Goal: Task Accomplishment & Management: Manage account settings

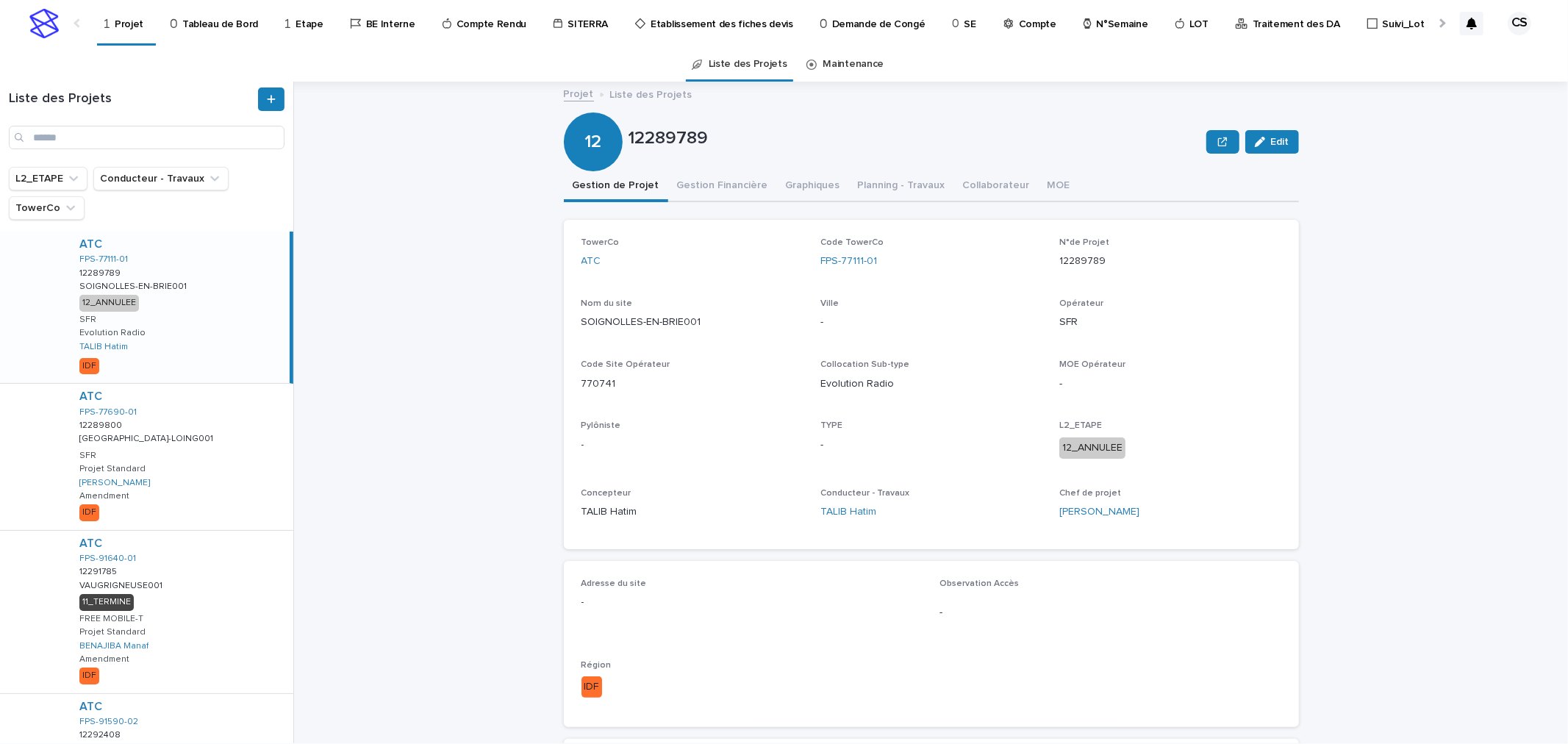
click at [1443, 25] on div at bounding box center [1440, 23] width 23 height 45
click at [232, 24] on p "Compte Rendu" at bounding box center [248, 15] width 70 height 31
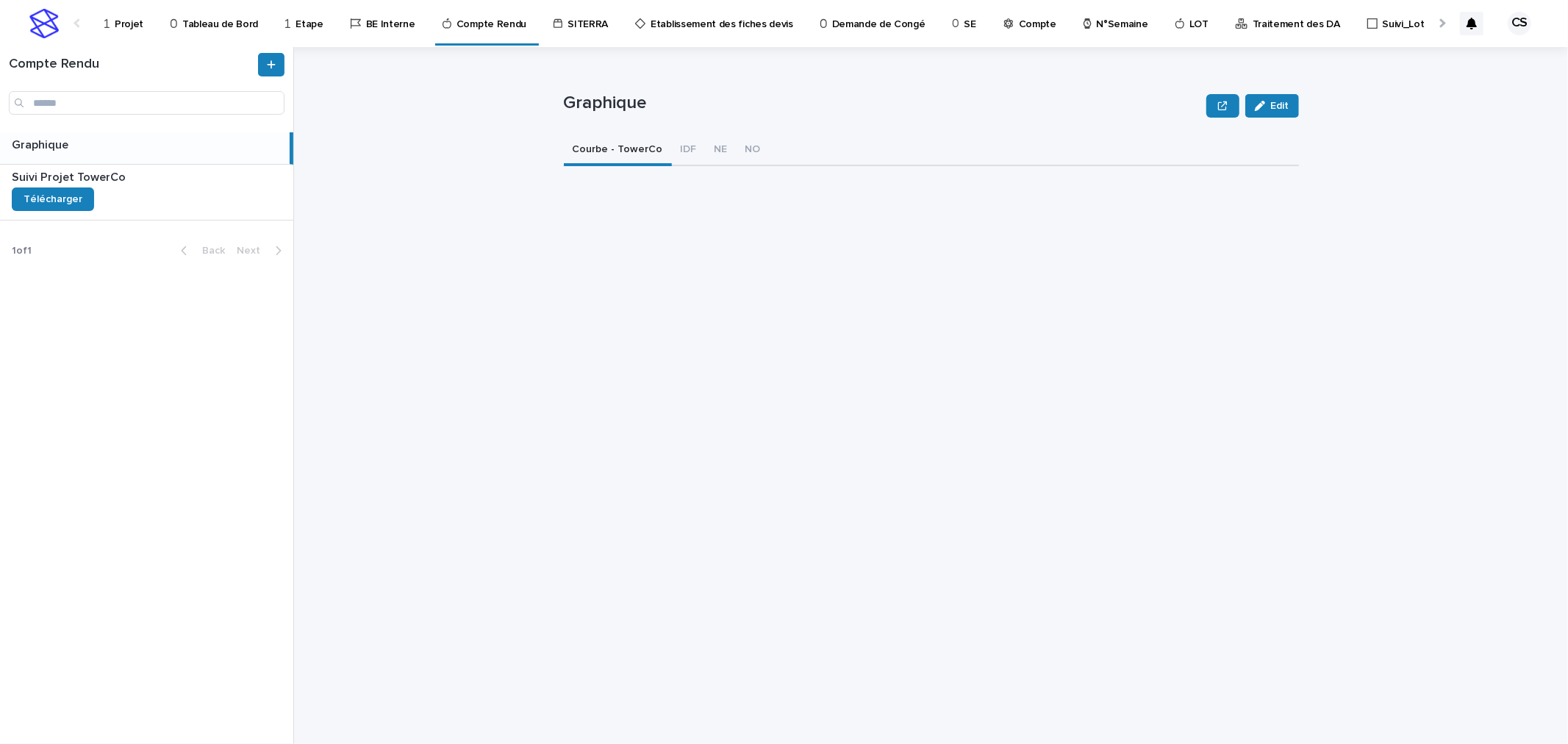
click at [142, 34] on link "Projet" at bounding box center [126, 23] width 47 height 45
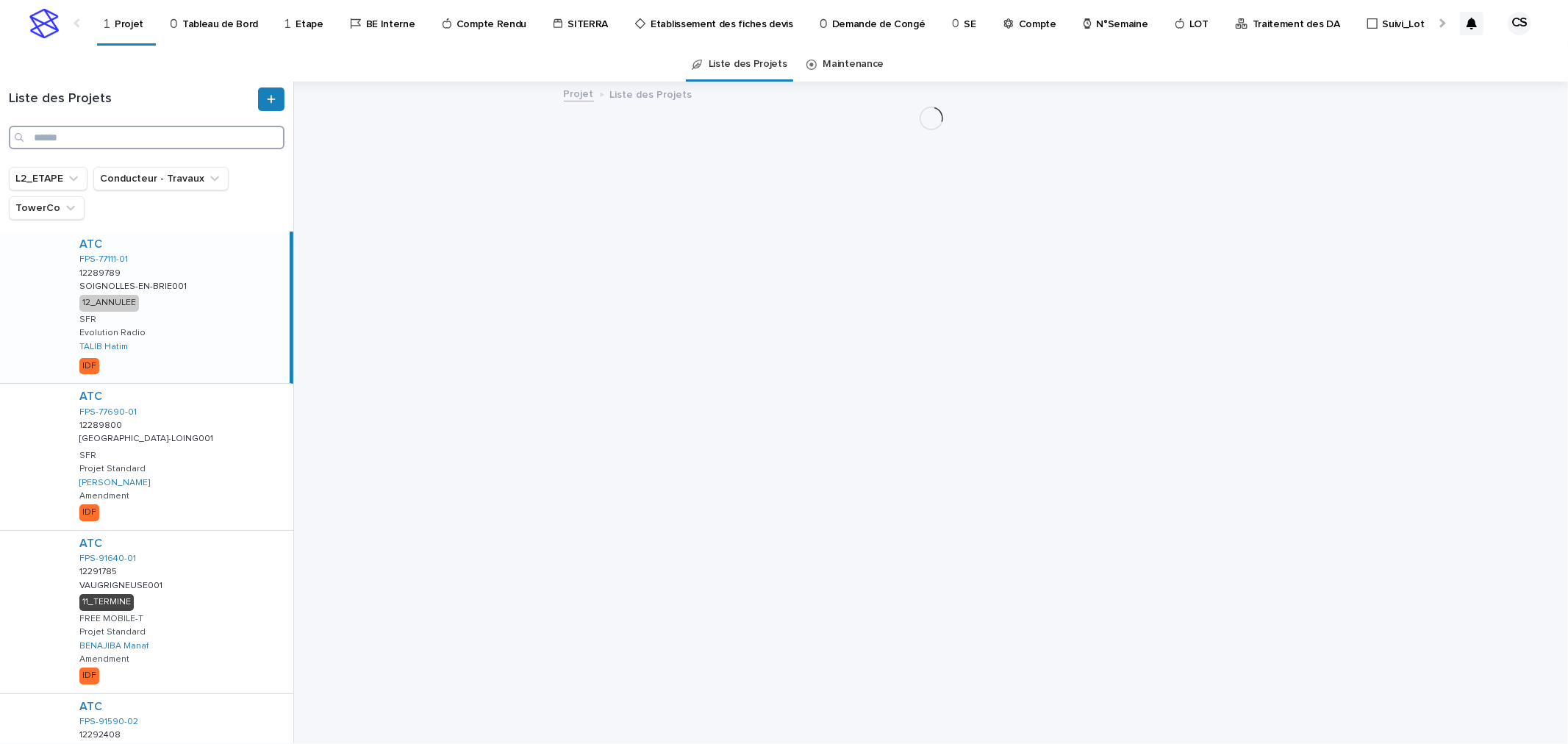
click at [143, 130] on input "Search" at bounding box center [147, 137] width 275 height 24
paste input "**********"
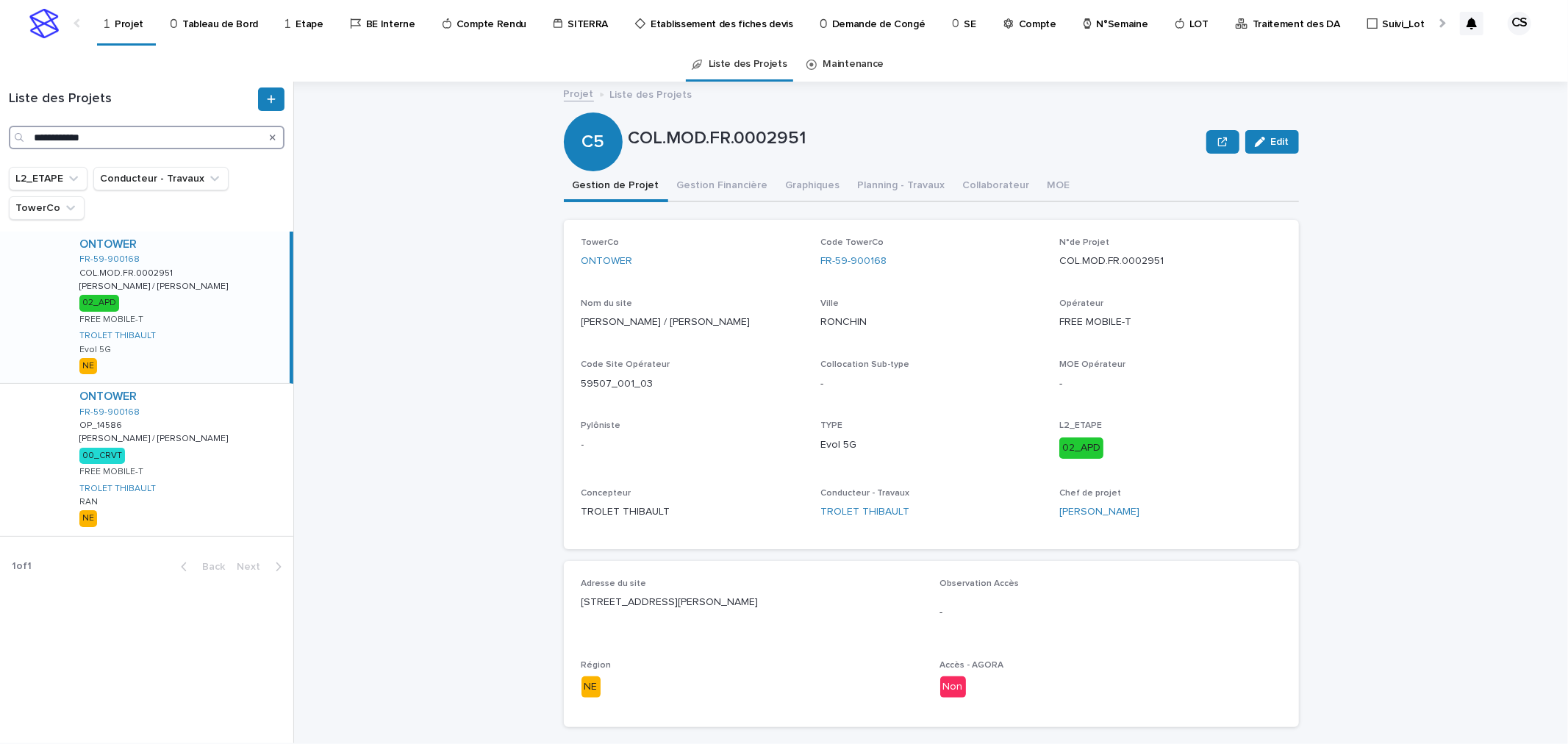
type input "**********"
click at [195, 289] on div "ONTOWER FR-59-900168 COL.MOD.FR.0002951 COL.MOD.FR.0002951 [PERSON_NAME] / [PER…" at bounding box center [178, 307] width 222 height 152
click at [181, 432] on div "ONTOWER FR-59-900168 OP_14586 OP_14586 [PERSON_NAME] / [PERSON_NAME] / [PERSON_…" at bounding box center [180, 460] width 226 height 152
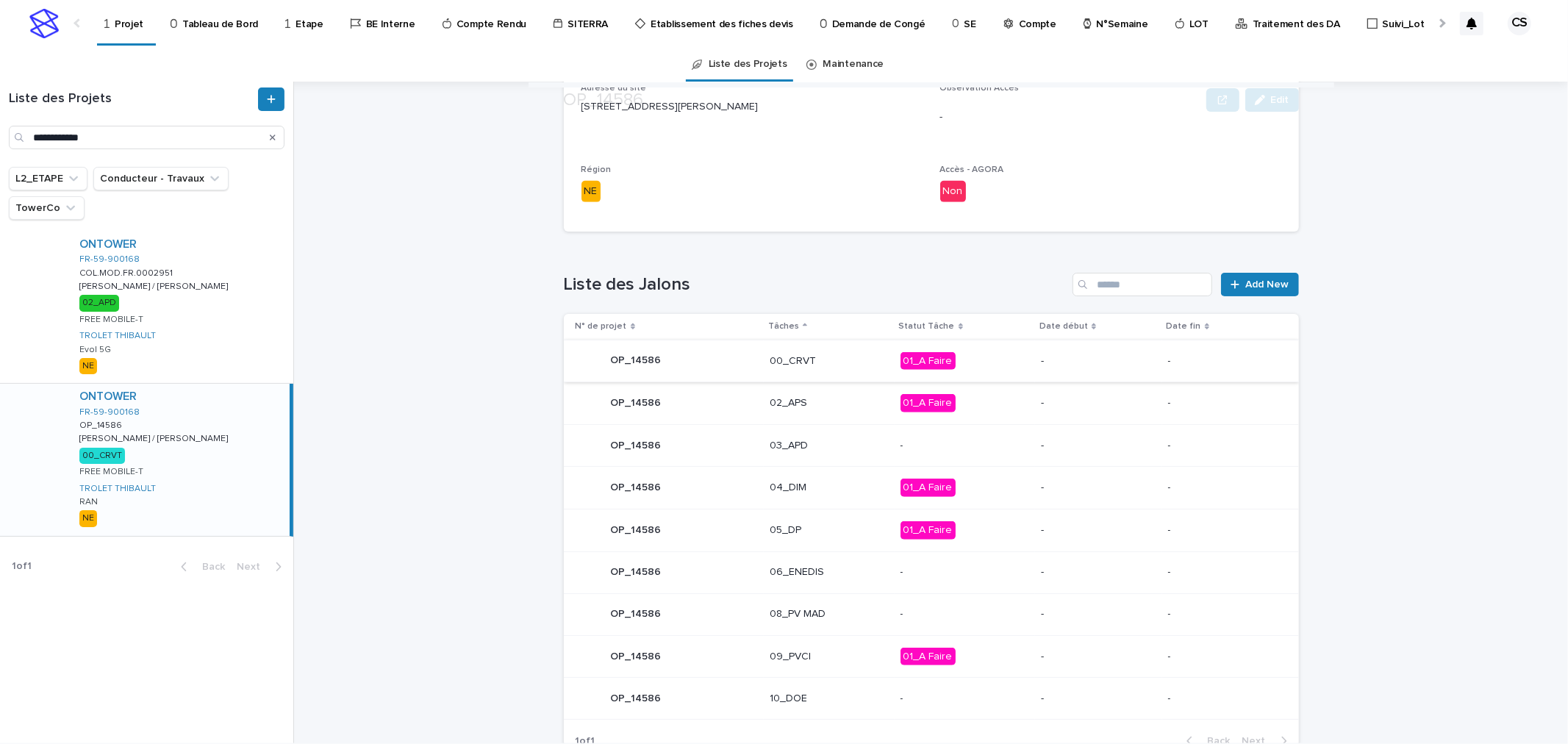
scroll to position [545, 0]
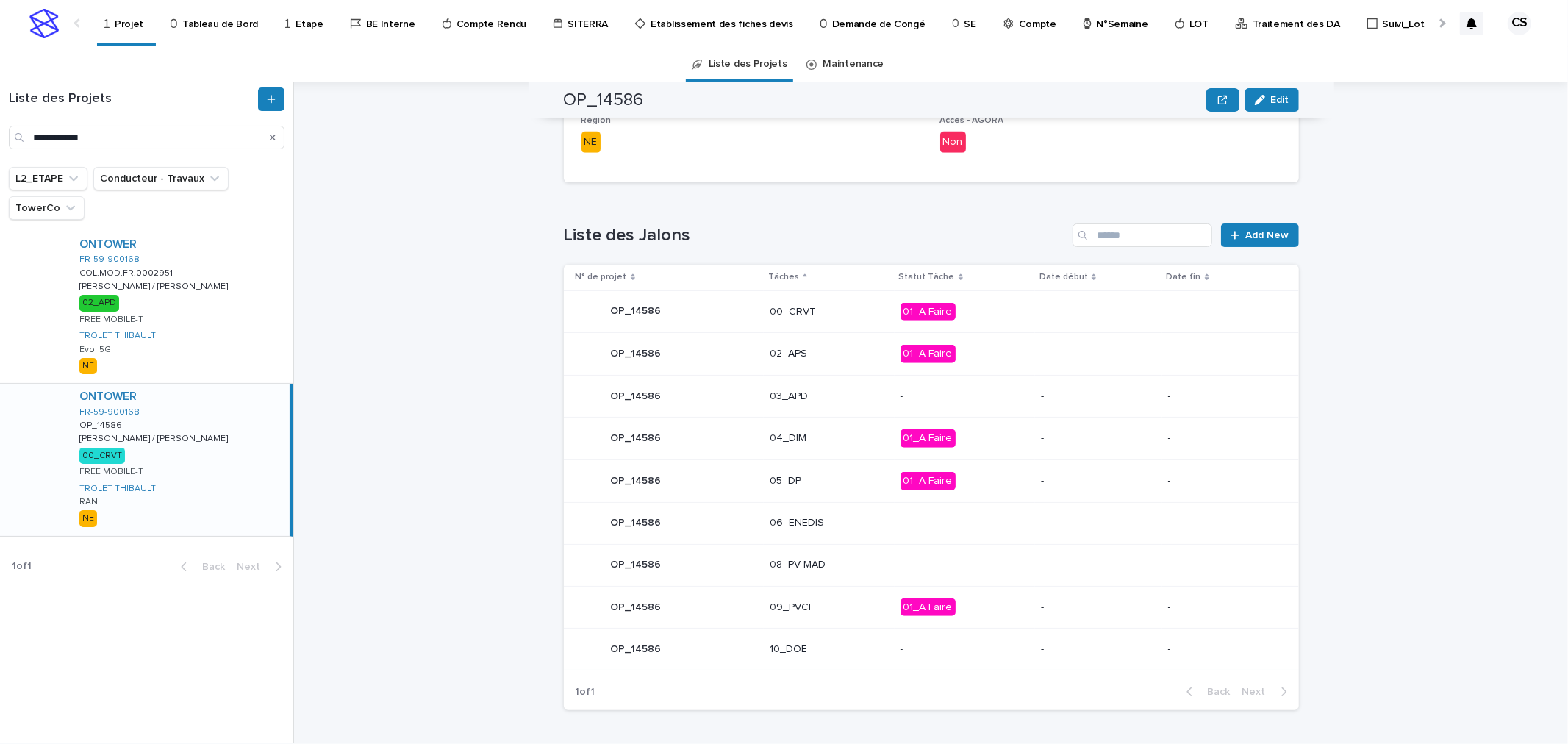
click at [1118, 318] on div "-" at bounding box center [1098, 312] width 115 height 24
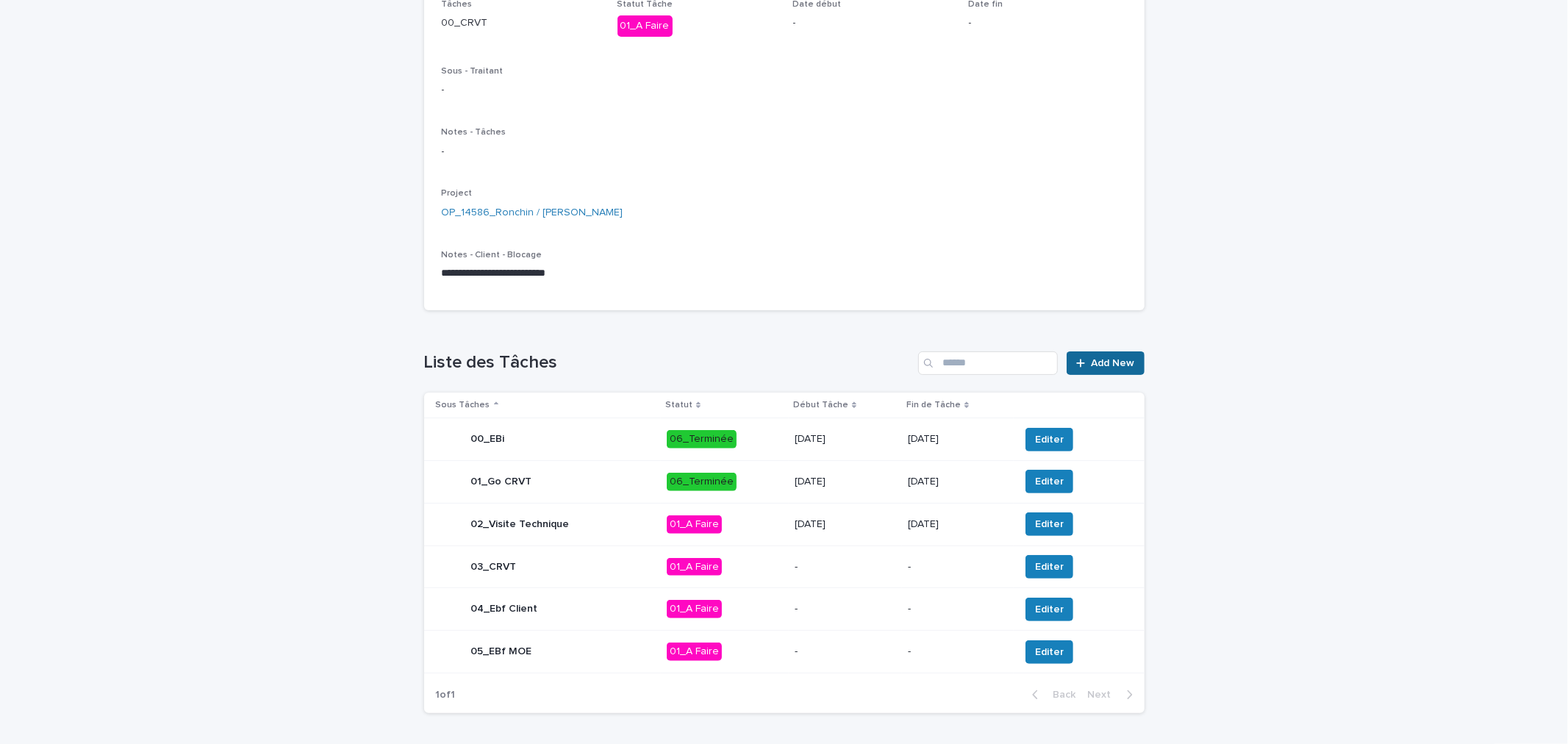
scroll to position [227, 0]
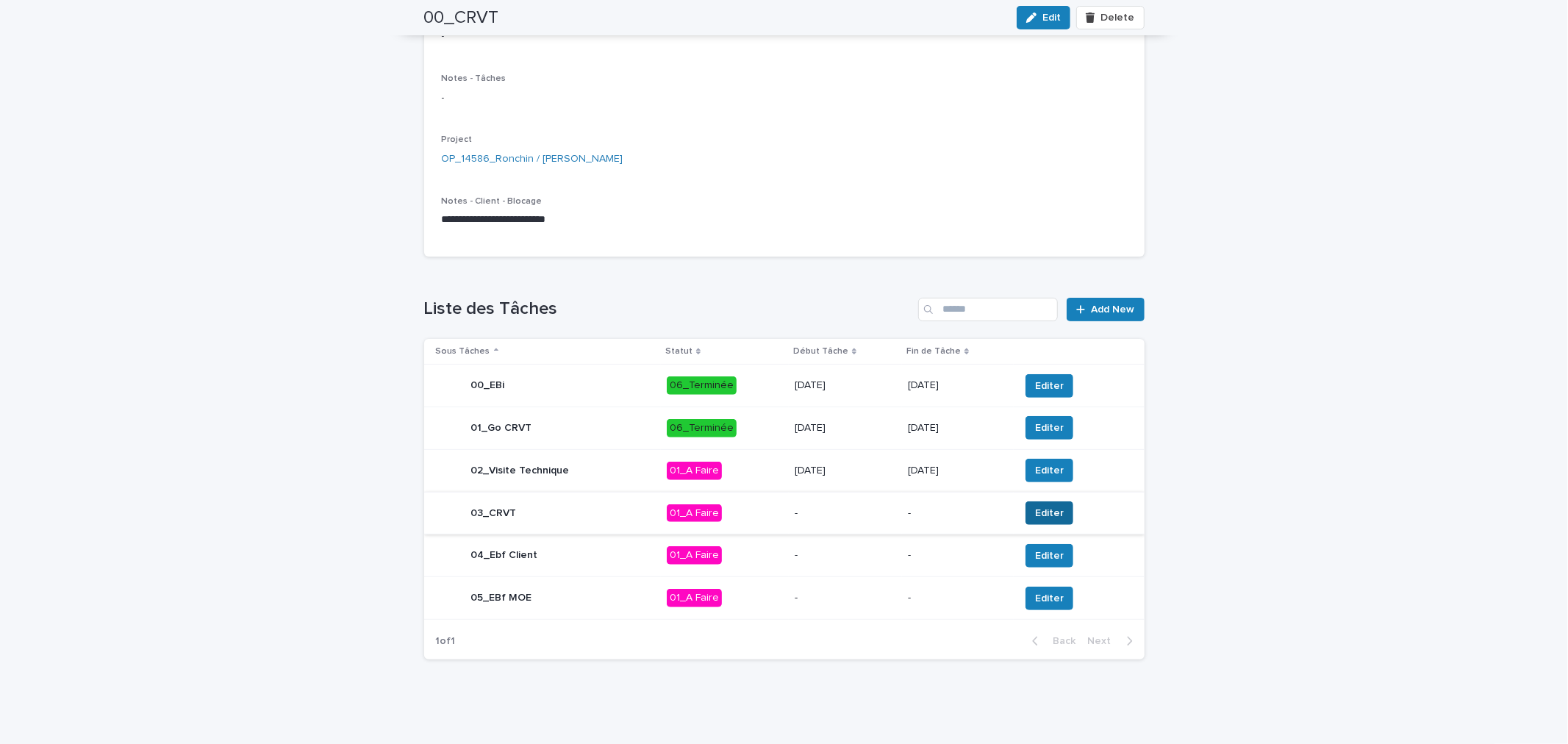
click at [1039, 513] on span "Editer" at bounding box center [1049, 513] width 28 height 15
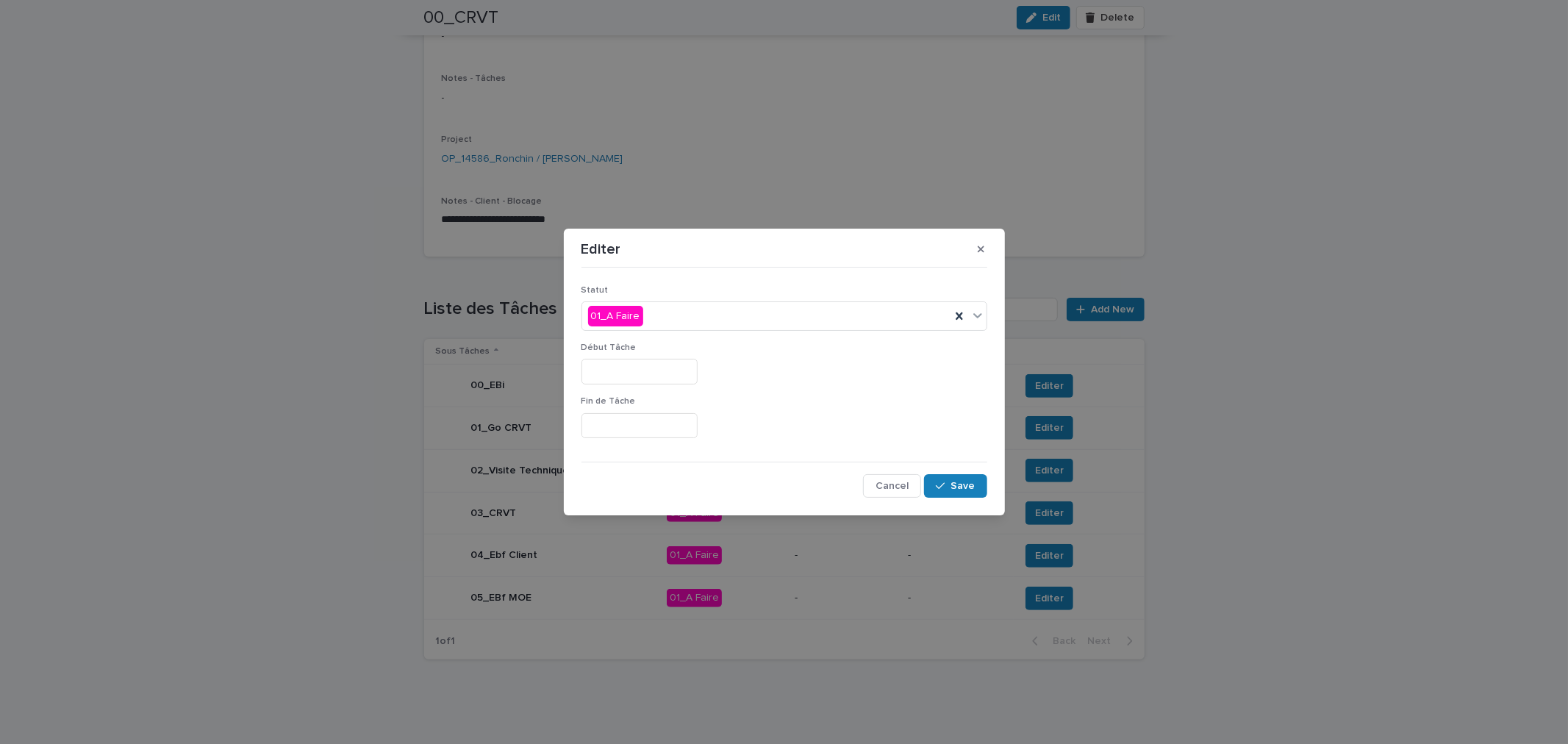
click at [603, 372] on input "text" at bounding box center [639, 372] width 116 height 26
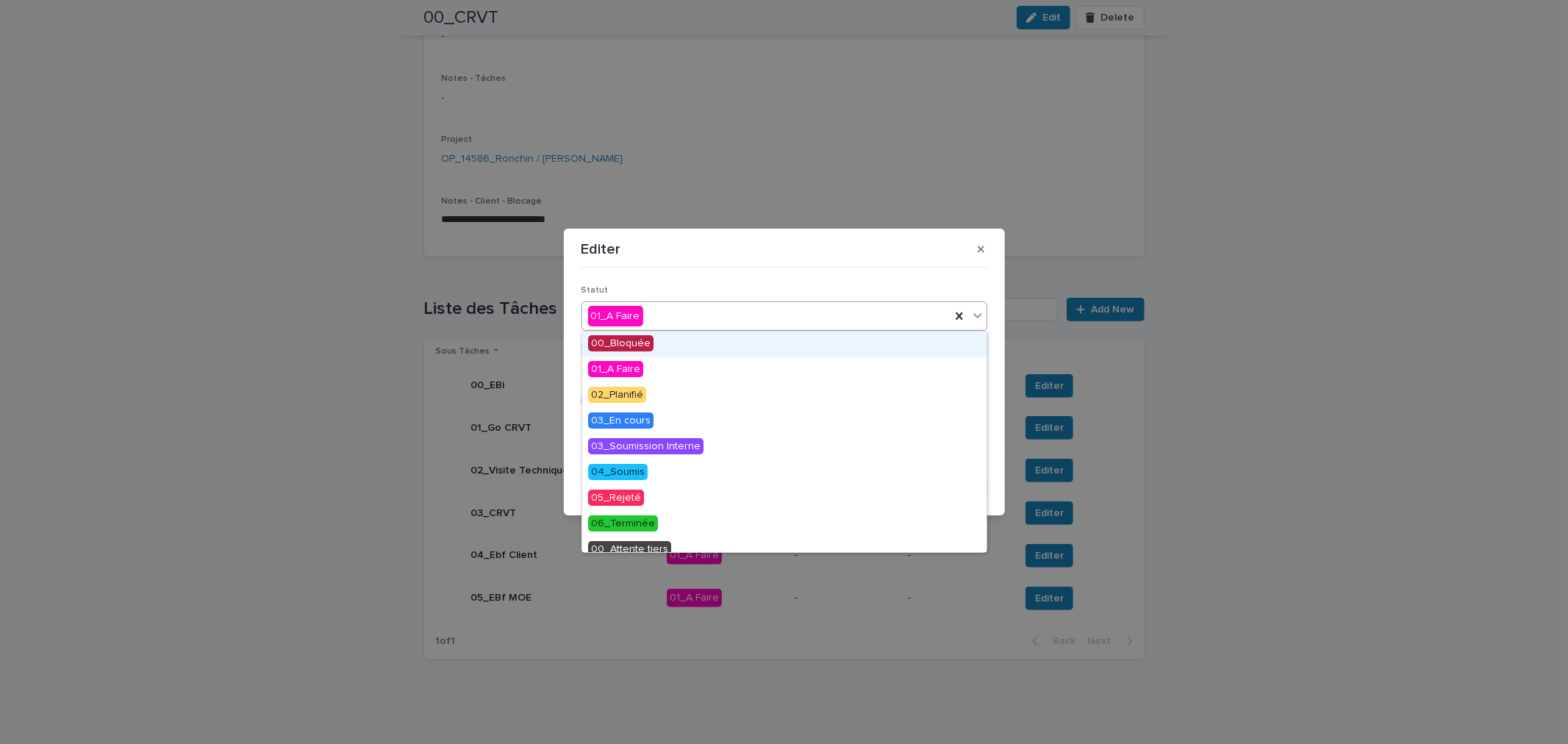
click at [801, 317] on div "01_A Faire" at bounding box center [766, 317] width 369 height 24
click at [1238, 384] on div "Editer Statut option 02_Planifié focused, 3 of 11. 11 results available. Use Up…" at bounding box center [784, 372] width 1568 height 744
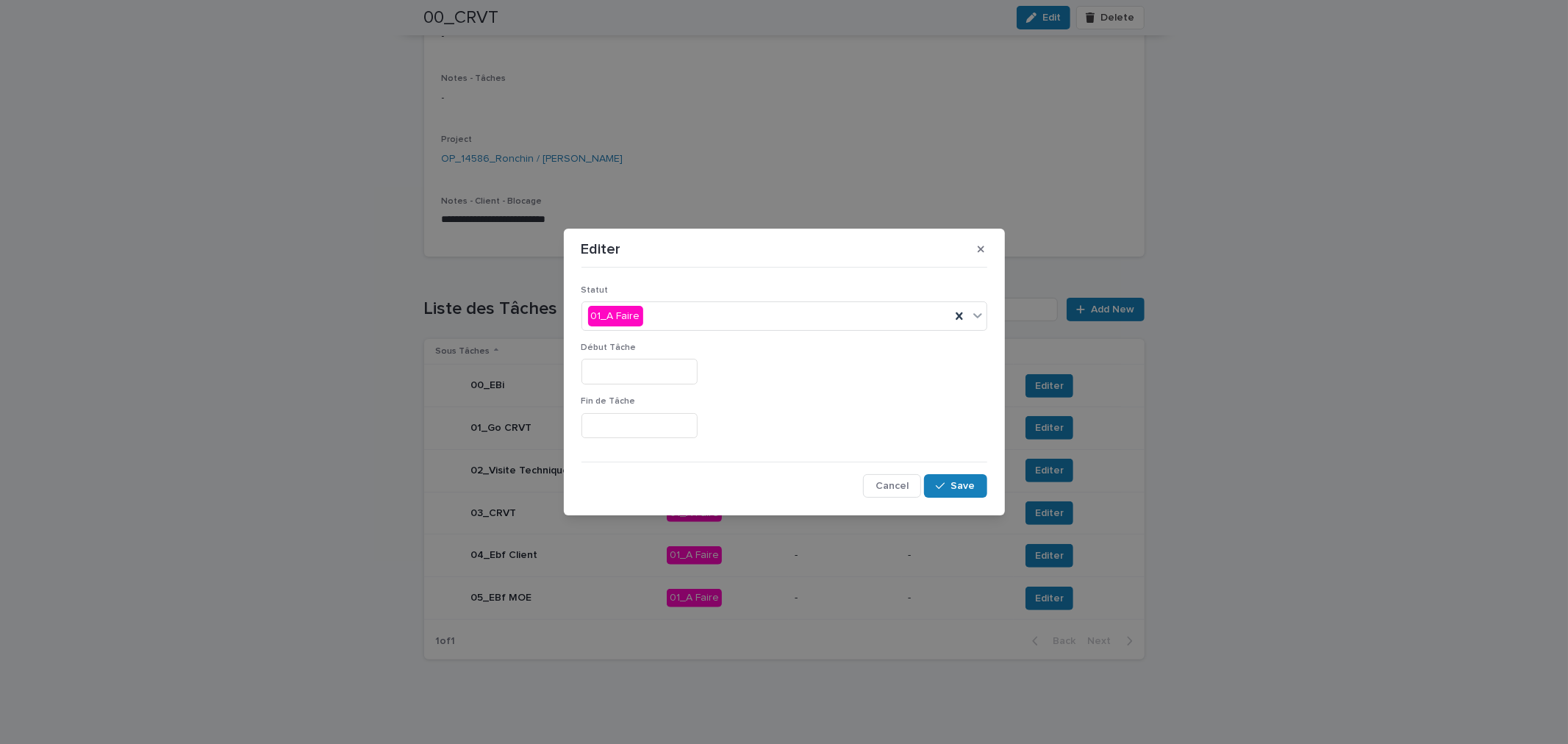
click at [1195, 408] on div "Editer Statut 01_A Faire Début Tâche Fin de Tâche Cancel Save" at bounding box center [784, 372] width 1568 height 744
click at [902, 484] on span "Cancel" at bounding box center [892, 486] width 33 height 11
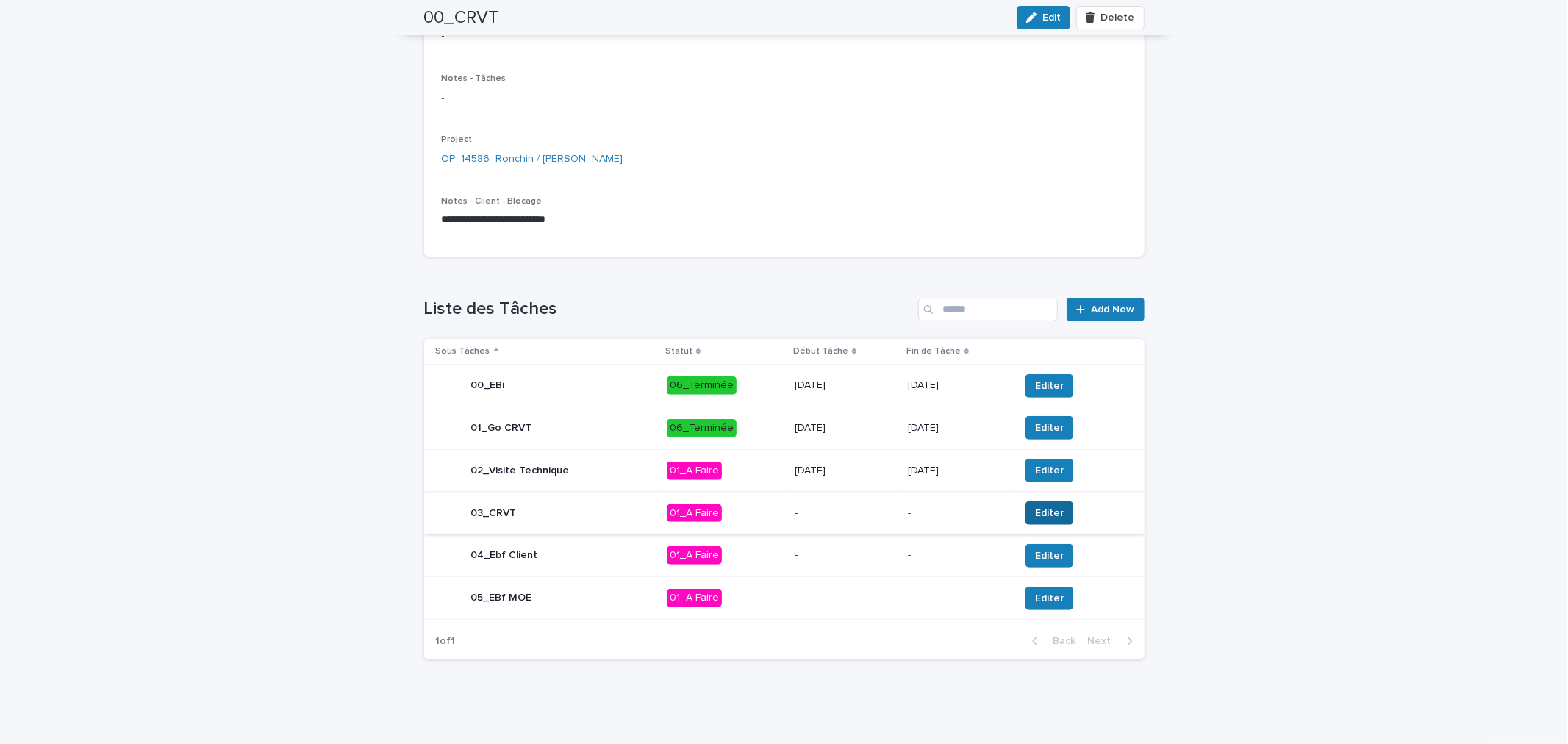
click at [1054, 518] on button "Editer" at bounding box center [1049, 513] width 48 height 24
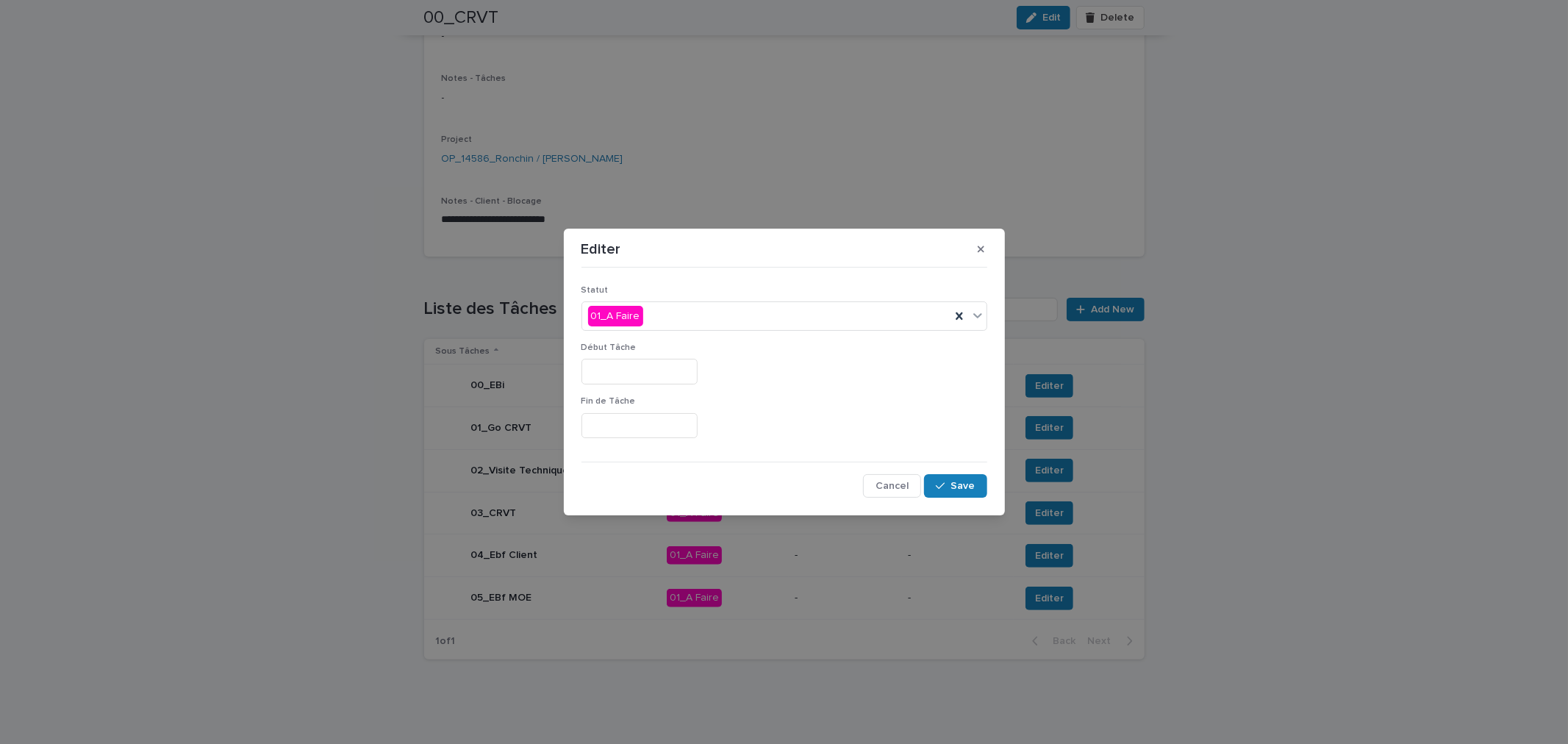
click at [681, 379] on input "text" at bounding box center [639, 372] width 116 height 26
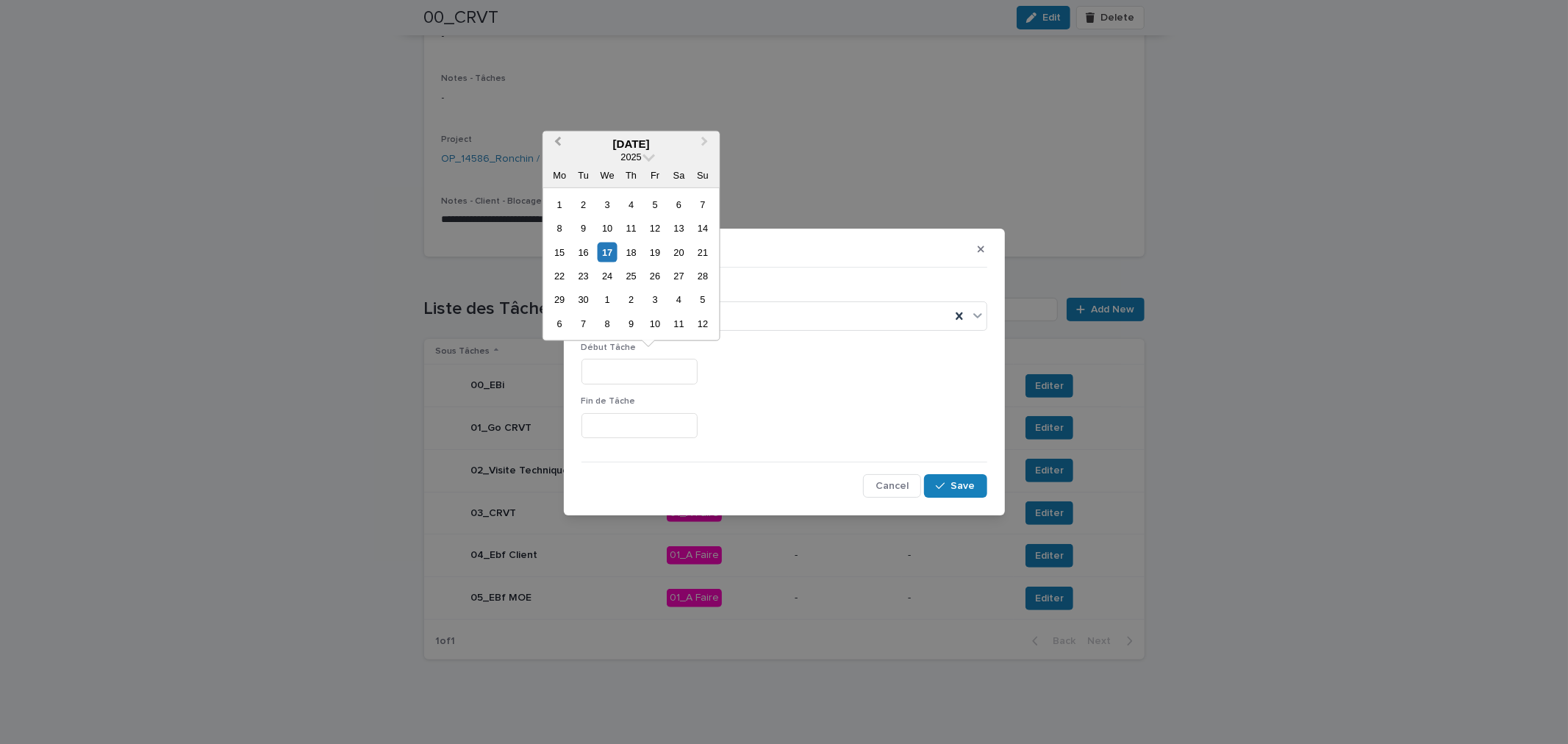
click at [563, 143] on button "Previous Month" at bounding box center [556, 143] width 23 height 24
click at [710, 146] on button "Next Month" at bounding box center [706, 143] width 23 height 24
click at [652, 280] on div "25" at bounding box center [655, 276] width 20 height 20
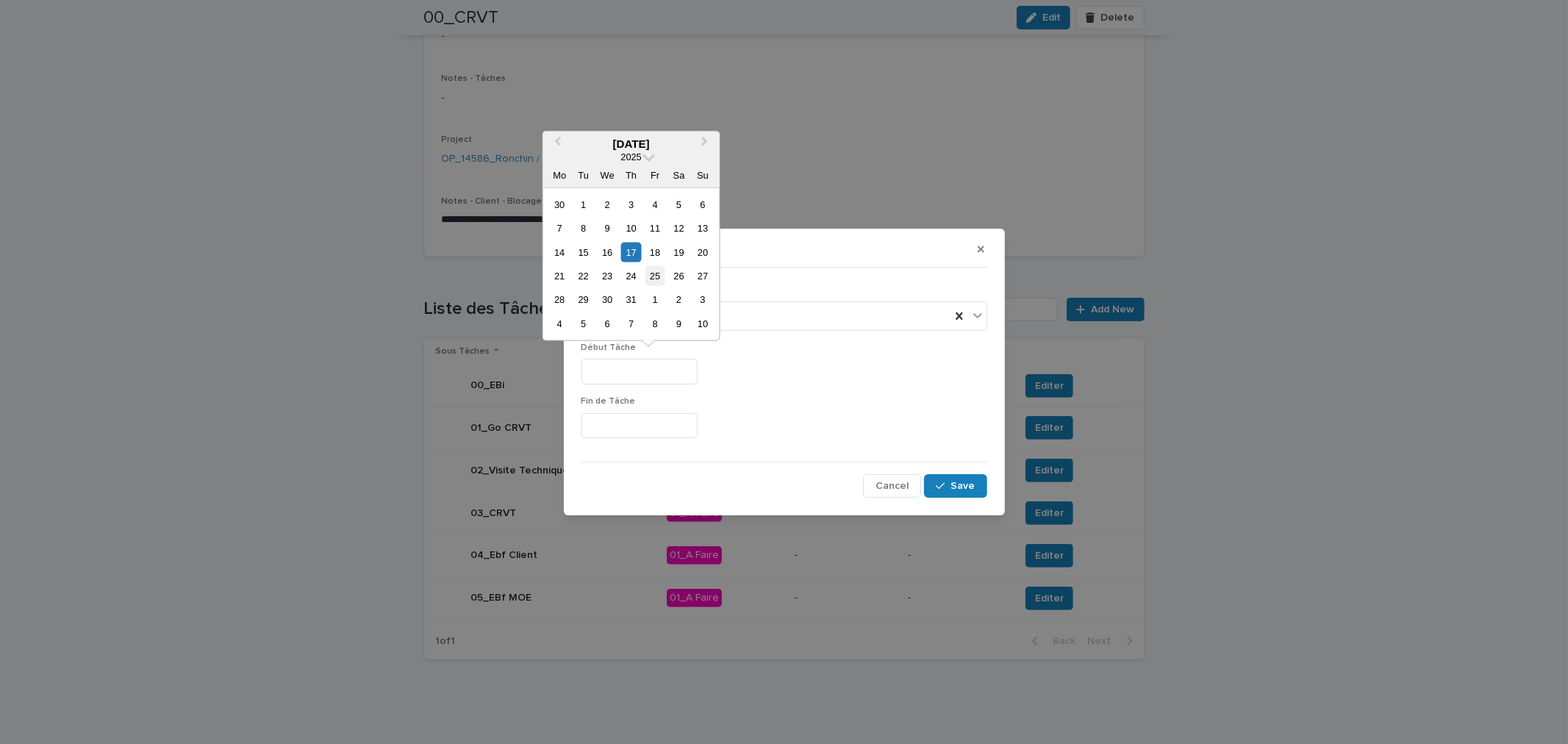
type input "*********"
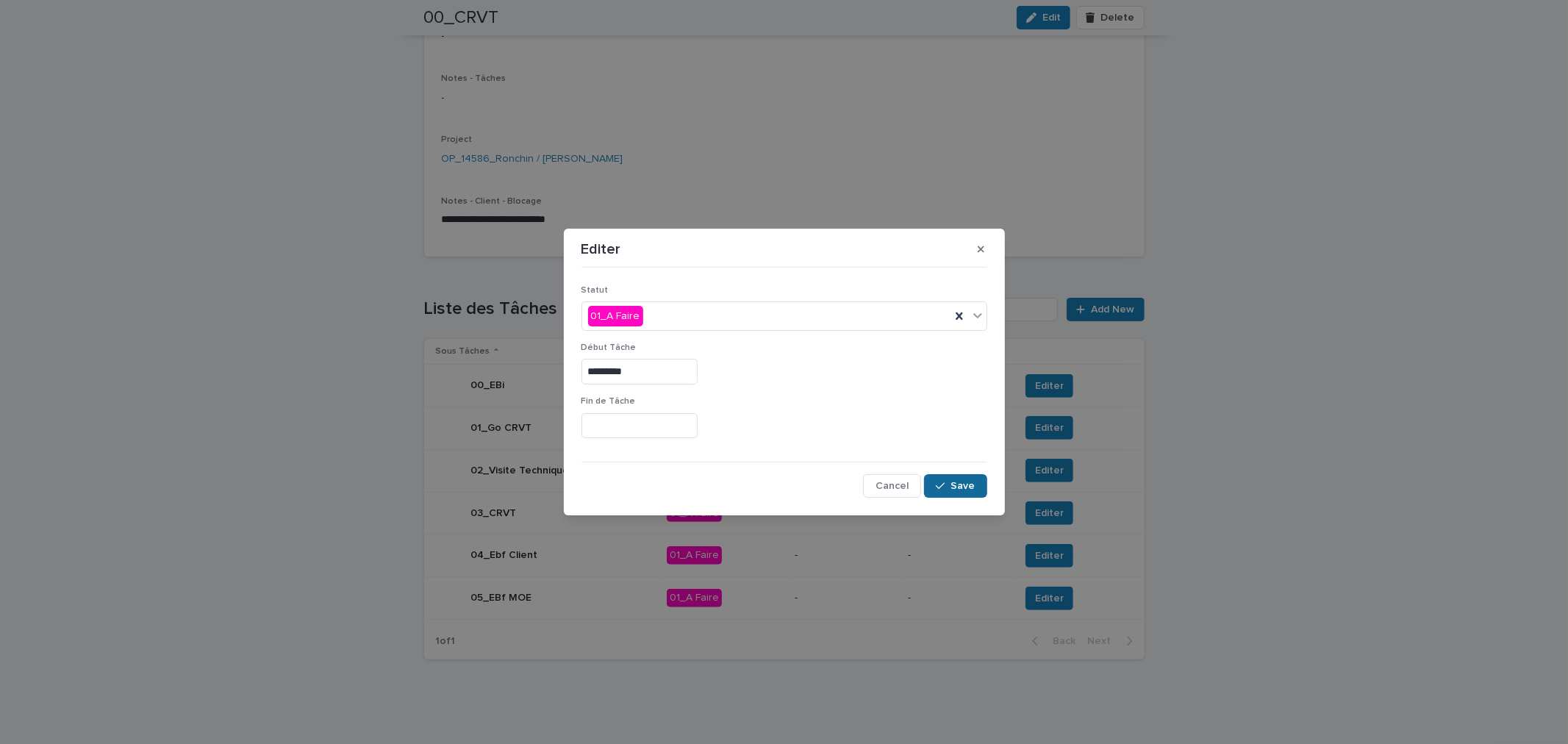
click at [949, 485] on div "button" at bounding box center [943, 486] width 15 height 11
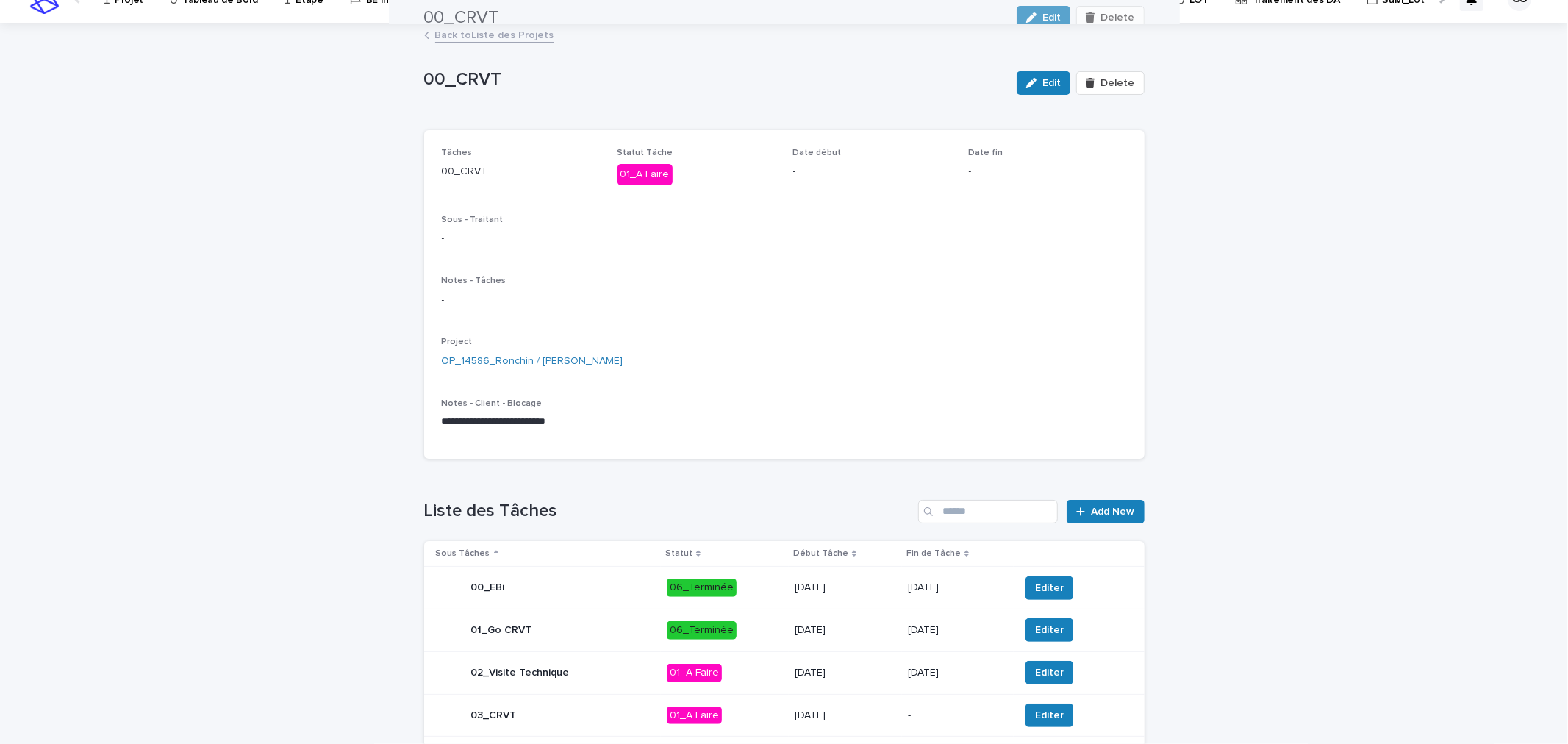
scroll to position [0, 0]
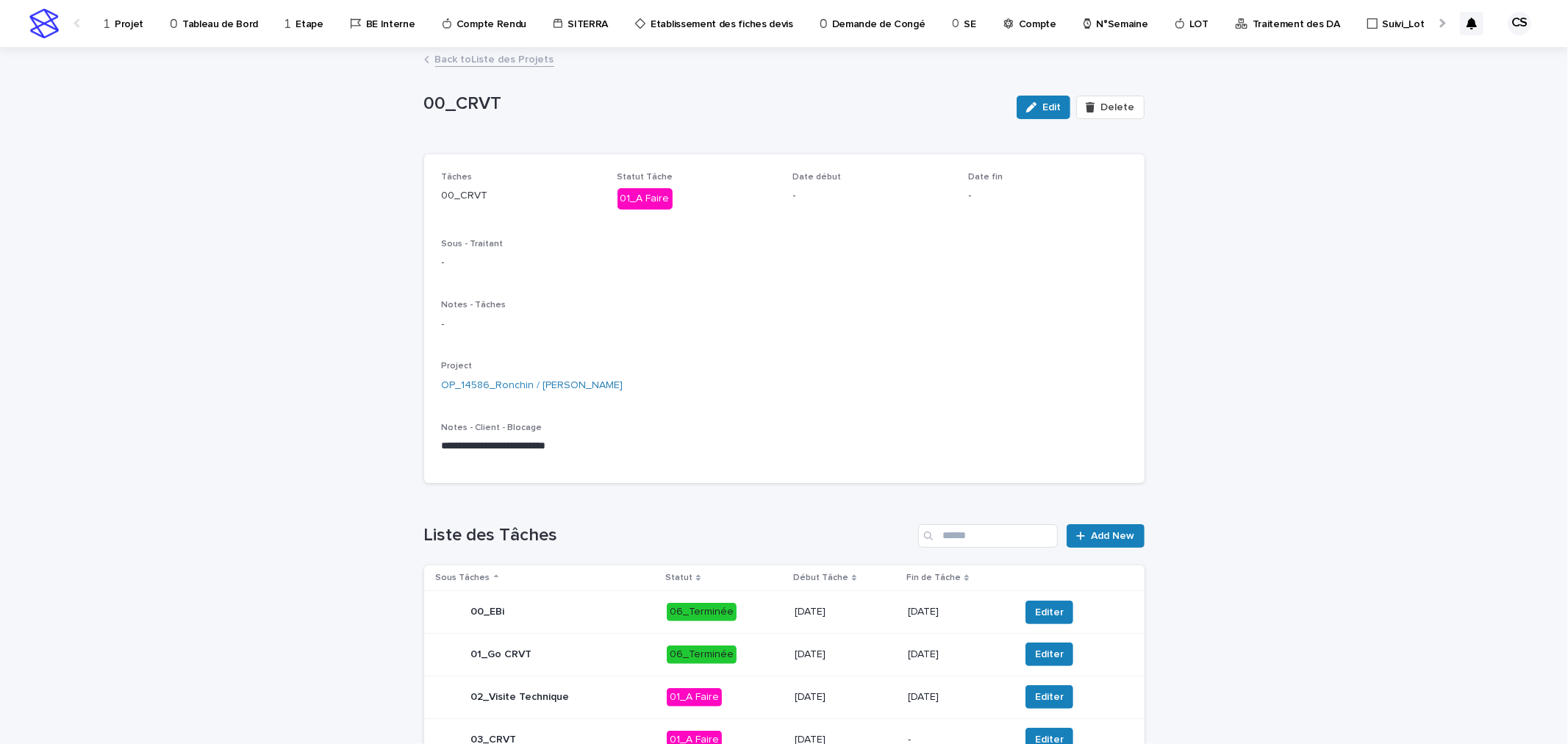
click at [130, 35] on link "Projet" at bounding box center [126, 23] width 47 height 45
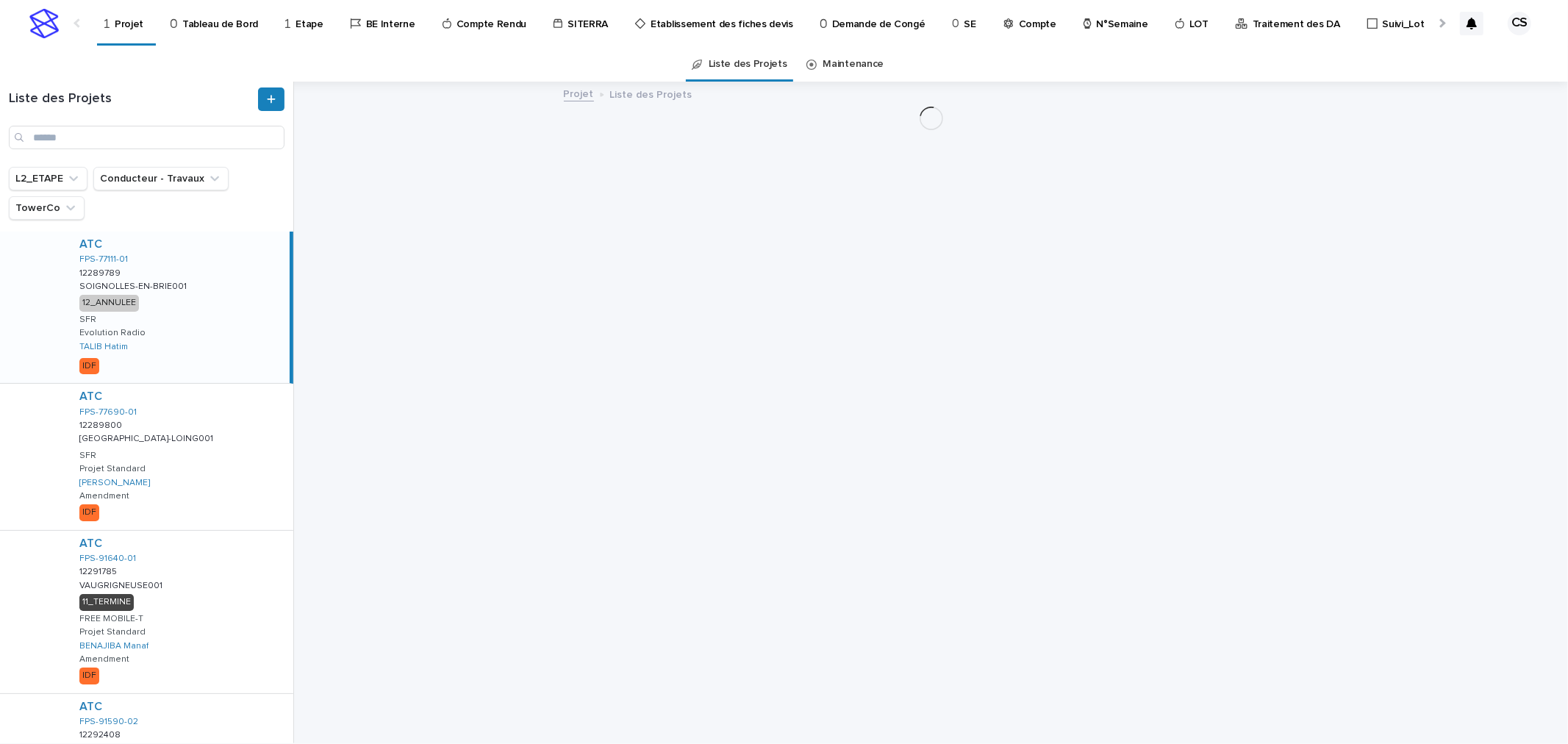
click at [111, 152] on div "Liste des Projets" at bounding box center [147, 124] width 293 height 85
click at [111, 151] on div "Liste des Projets" at bounding box center [147, 124] width 293 height 85
click at [115, 143] on input "Search" at bounding box center [147, 137] width 275 height 24
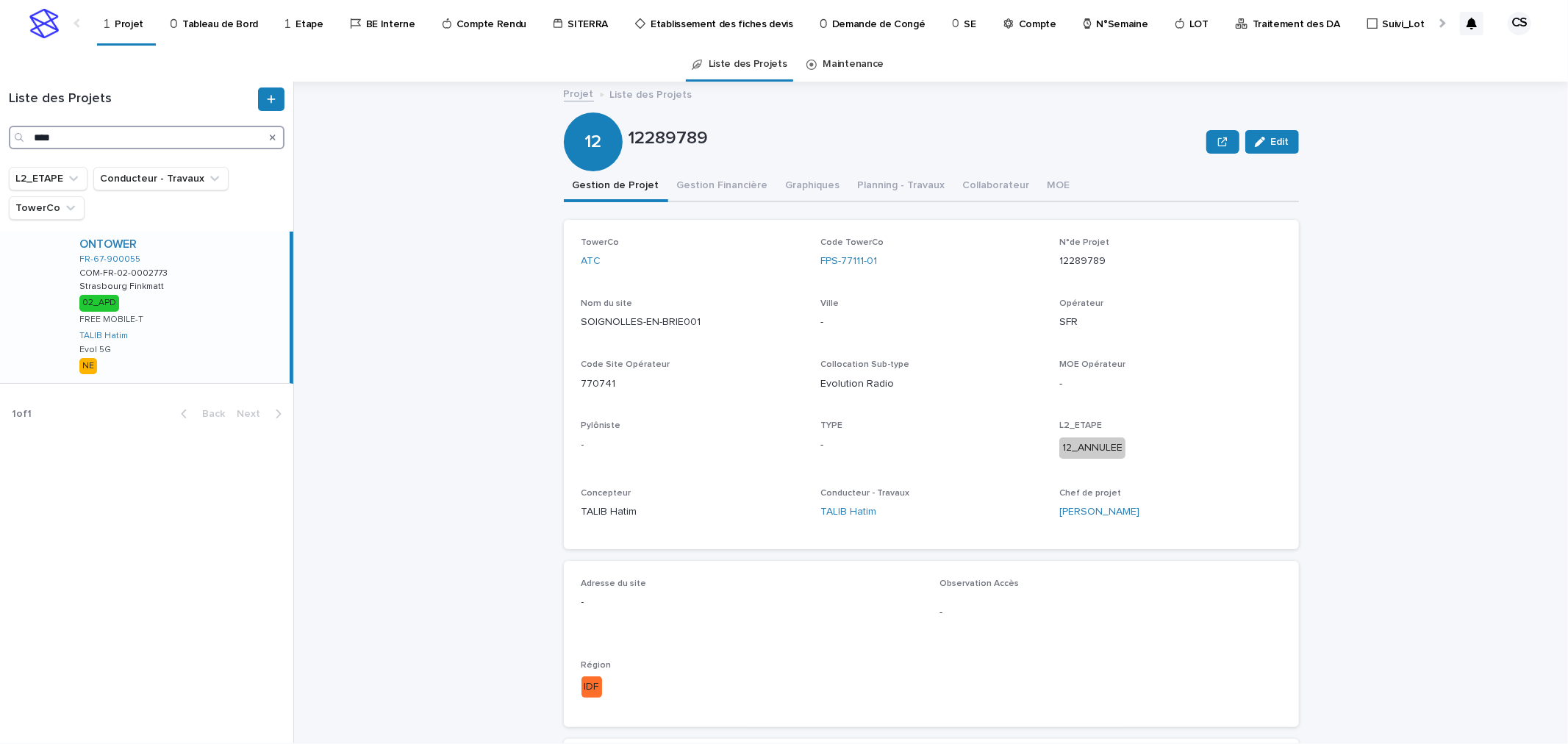
type input "****"
click at [171, 294] on div "ONTOWER FR-67-900055 COM-FR-02-0002773 COM-FR-02-0002773 [GEOGRAPHIC_DATA] Fink…" at bounding box center [178, 307] width 222 height 152
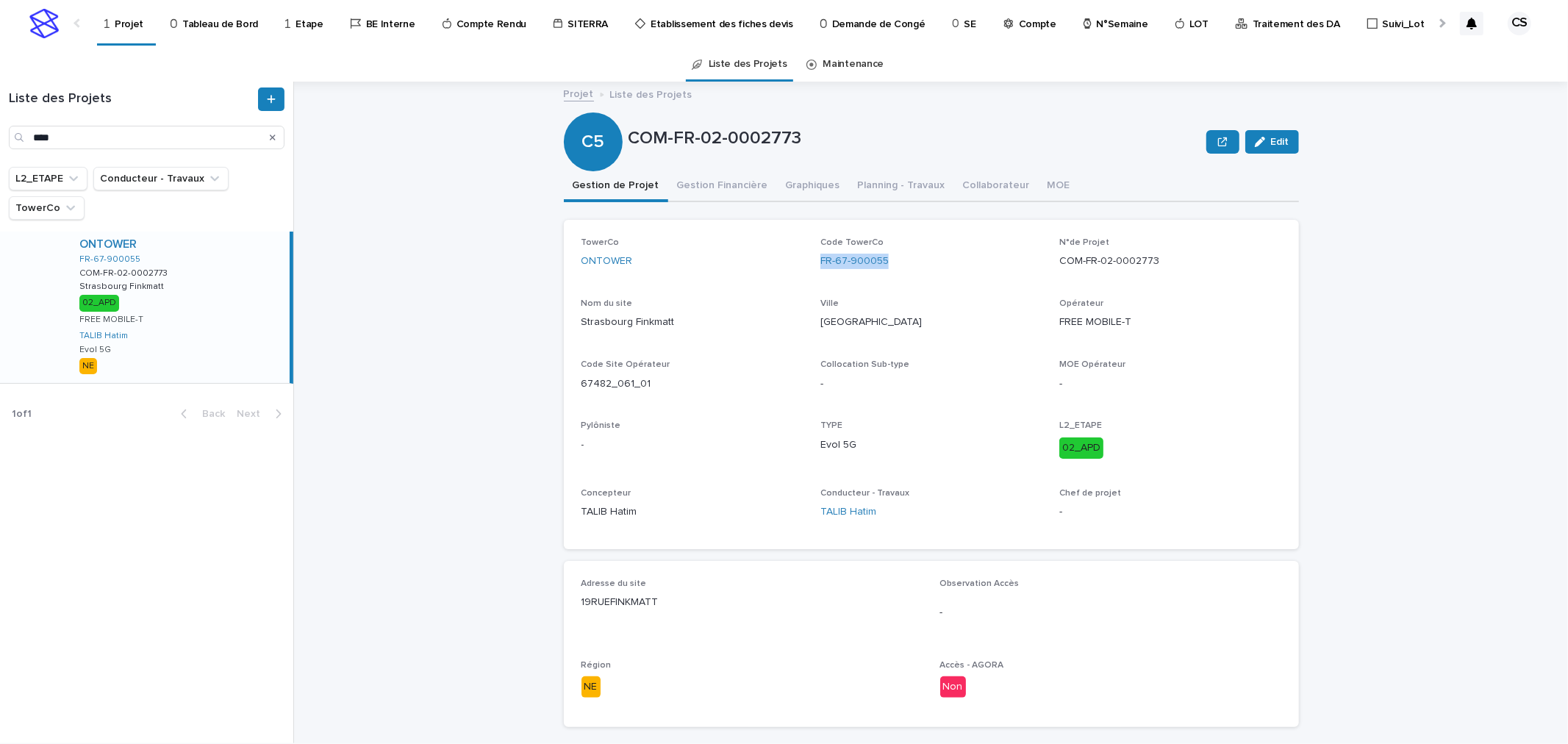
drag, startPoint x: 892, startPoint y: 258, endPoint x: 812, endPoint y: 265, distance: 80.3
click at [812, 265] on div "TowerCo ONTOWER Code TowerCo FR-67-900055 N°de Projet COM-FR-02-0002773 Nom du …" at bounding box center [931, 384] width 700 height 294
copy link "FR-67-900055"
click at [1271, 146] on span "Edit" at bounding box center [1280, 142] width 19 height 11
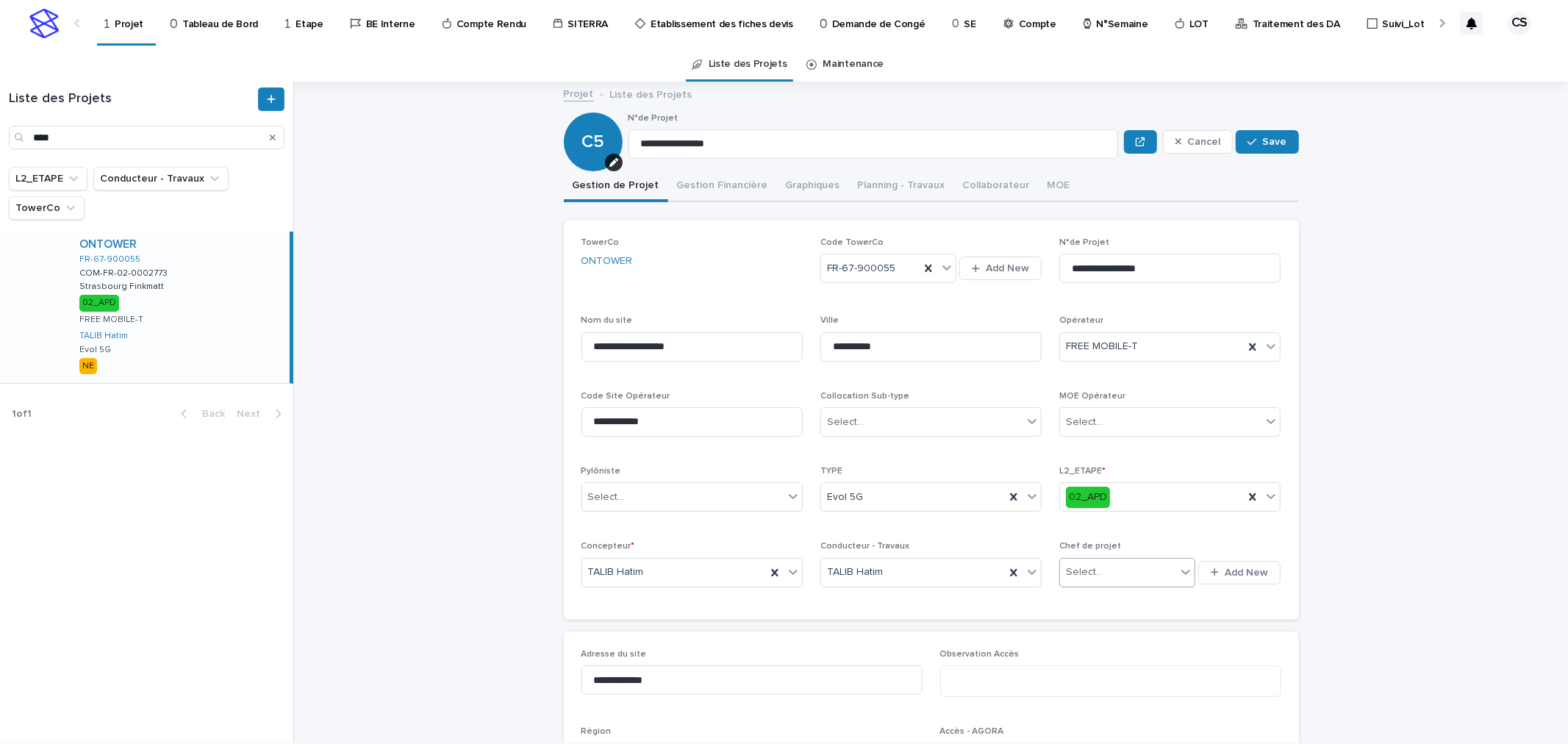
click at [1189, 577] on div "Select..." at bounding box center [1127, 573] width 136 height 29
drag, startPoint x: 1213, startPoint y: 139, endPoint x: 1221, endPoint y: 133, distance: 10.0
click at [1213, 139] on span "Cancel" at bounding box center [1204, 142] width 33 height 11
